Goal: Task Accomplishment & Management: Use online tool/utility

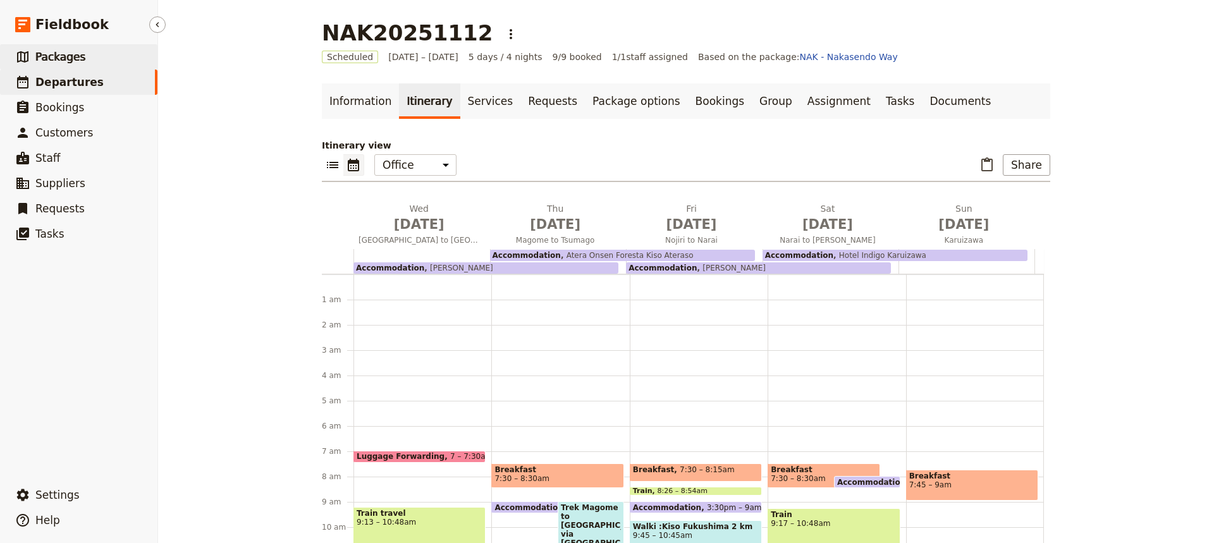
scroll to position [172, 0]
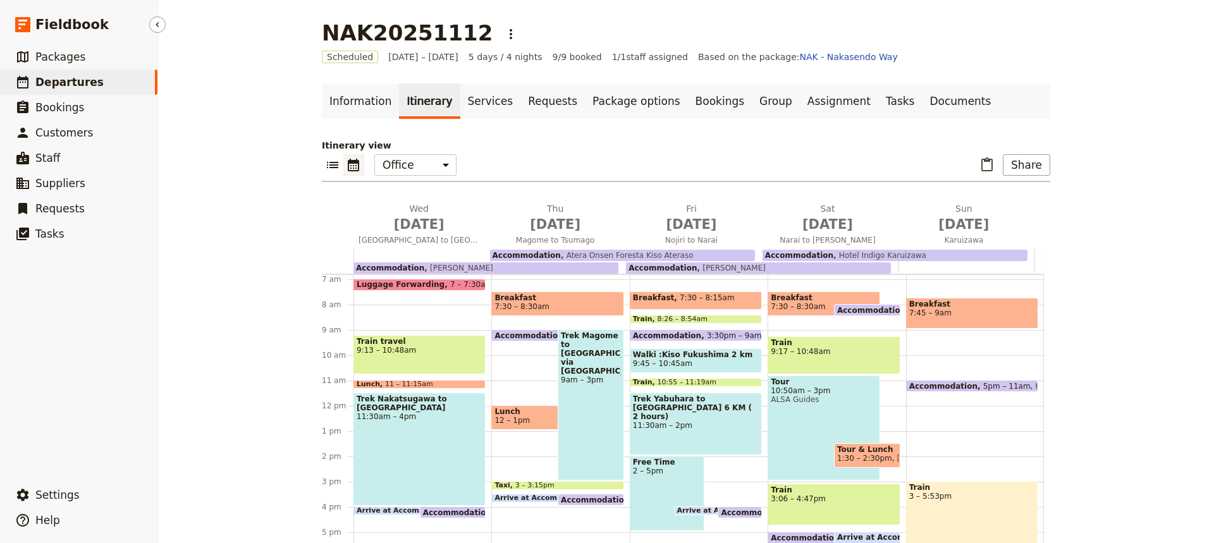
click at [62, 85] on span "Departures" at bounding box center [69, 82] width 68 height 13
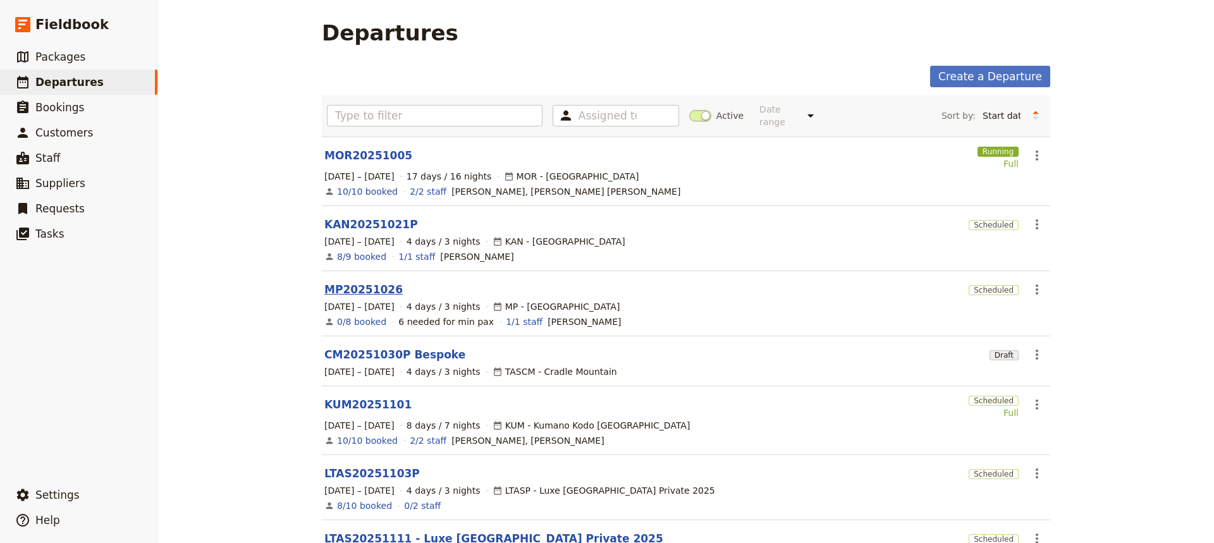
click at [359, 283] on link "MP20251026" at bounding box center [363, 289] width 78 height 15
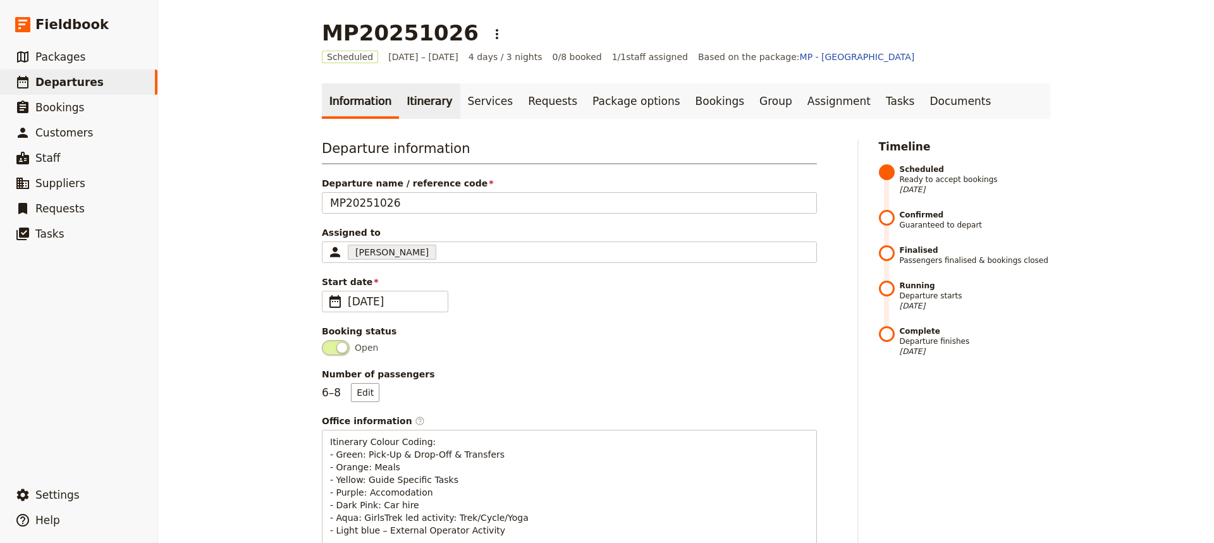
click at [411, 101] on link "Itinerary" at bounding box center [429, 100] width 61 height 35
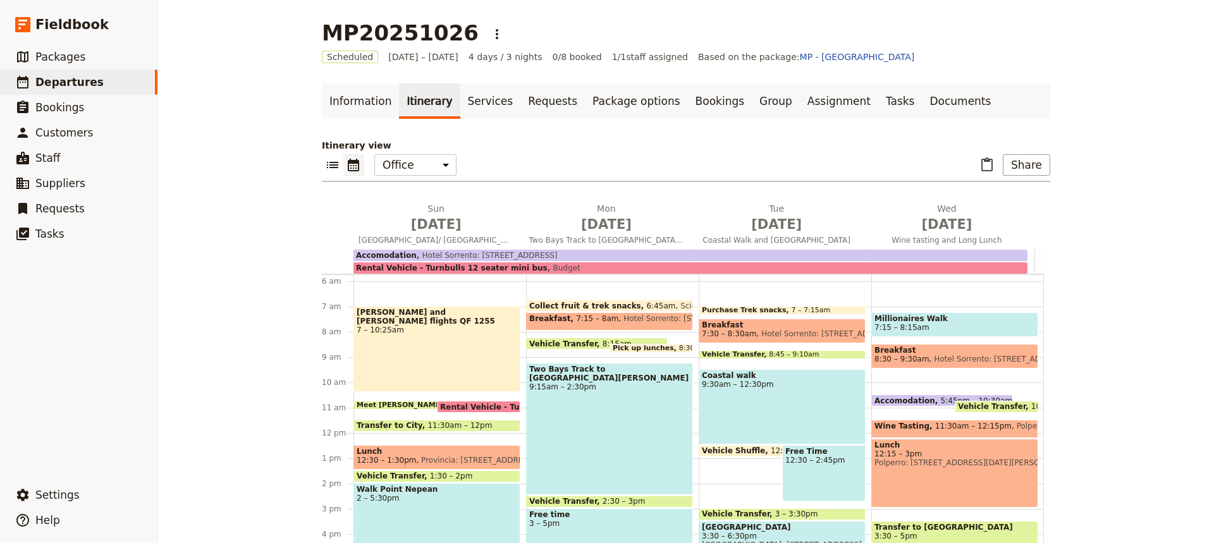
scroll to position [145, 0]
click at [398, 402] on span "Meet [PERSON_NAME] pick up" at bounding box center [418, 406] width 123 height 8
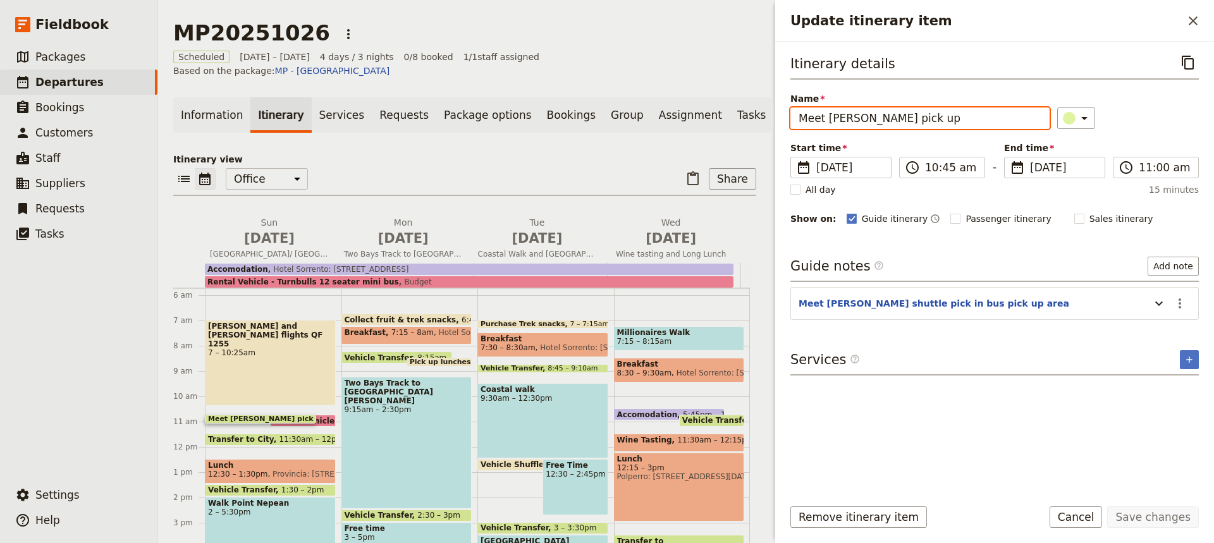
click at [873, 119] on input "Meet [PERSON_NAME] pick up" at bounding box center [920, 119] width 259 height 22
type input "Meet [PERSON_NAME] Shuttle bus pick up"
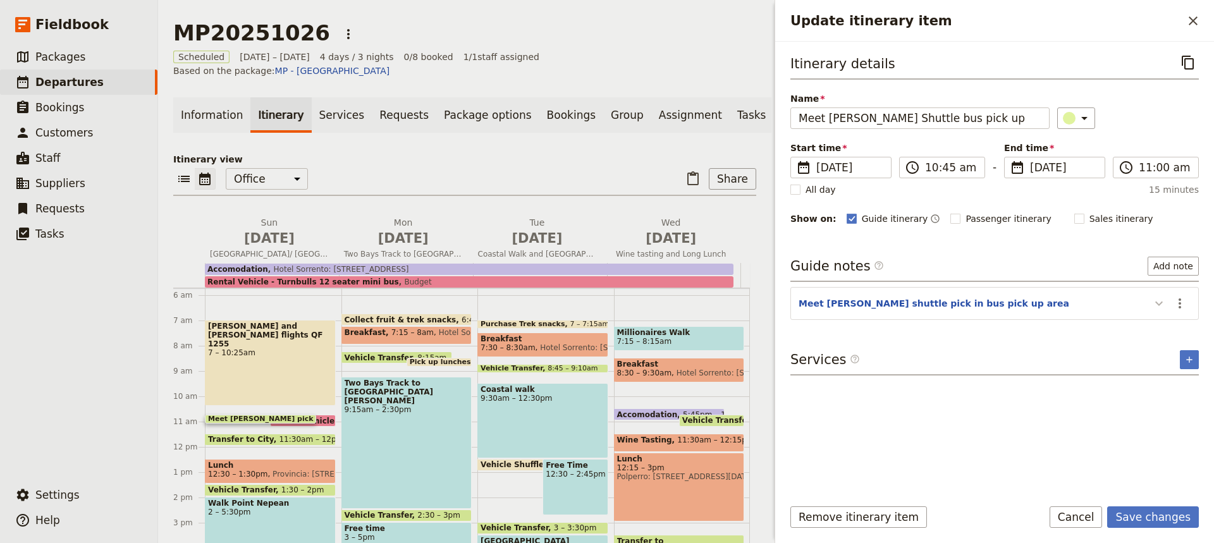
click at [1160, 302] on icon "Update itinerary item" at bounding box center [1159, 303] width 15 height 15
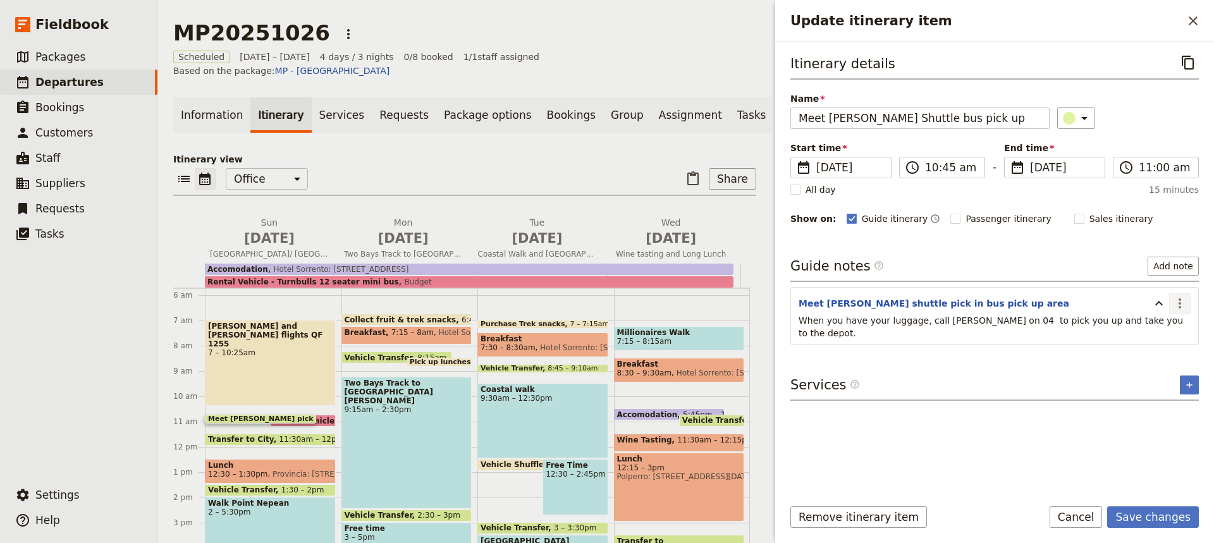
click at [1179, 300] on icon "Actions" at bounding box center [1180, 303] width 15 height 15
click at [1138, 331] on span "Edit note" at bounding box center [1144, 330] width 40 height 13
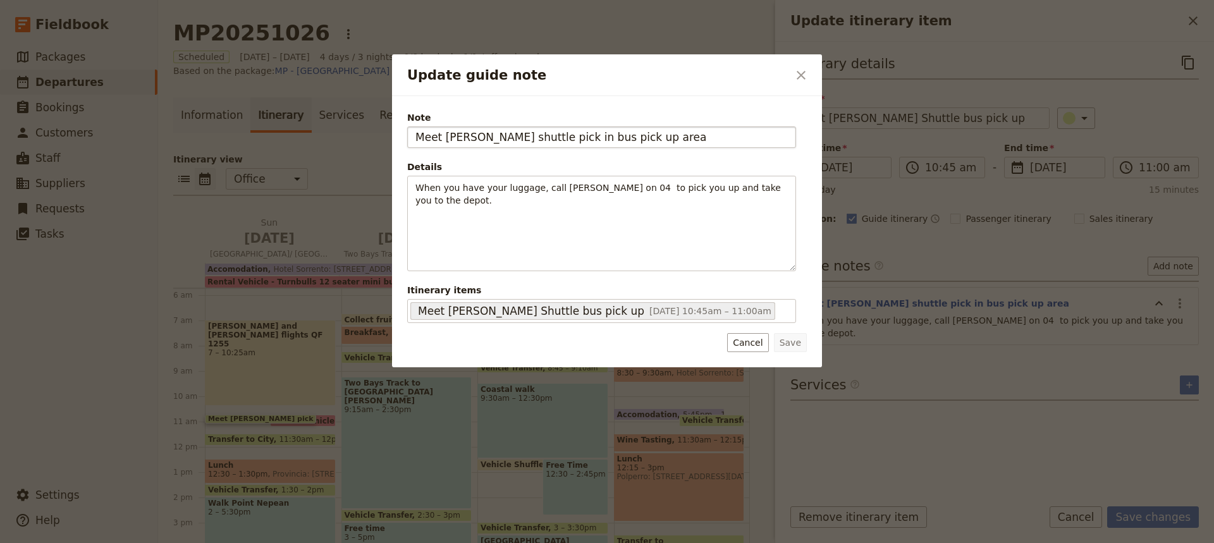
click at [560, 139] on input "Meet [PERSON_NAME] shuttle pick in bus pick up area" at bounding box center [601, 137] width 389 height 22
click at [546, 138] on input "Meet [PERSON_NAME] shuttle pick in hotel bus pick up area" at bounding box center [601, 137] width 389 height 22
type input "Meet [PERSON_NAME] shuttle pick up in hotel bus pick up area"
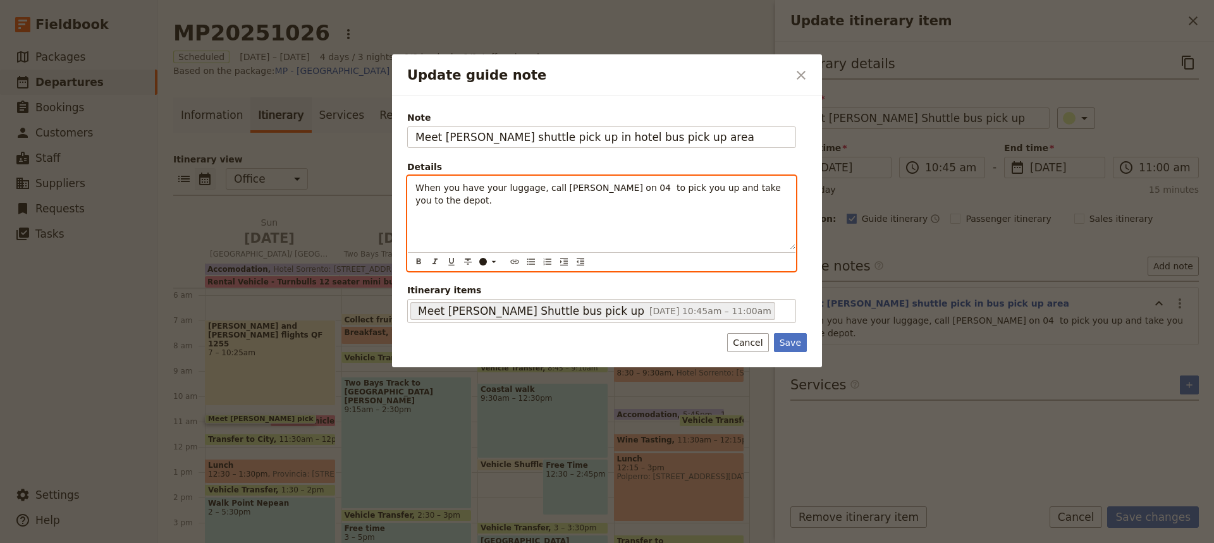
click at [459, 190] on span "When you have your luggage, call [PERSON_NAME] on 04 to pick you up and take yo…" at bounding box center [600, 194] width 368 height 23
click at [656, 187] on span "When you and [PERSON_NAME] have your luggage, call [PERSON_NAME] on 04 to pick …" at bounding box center [600, 194] width 369 height 23
click at [510, 204] on p "When you and [PERSON_NAME] have your luggage, call Turnbulls on [PHONE_NUMBER] …" at bounding box center [602, 194] width 373 height 25
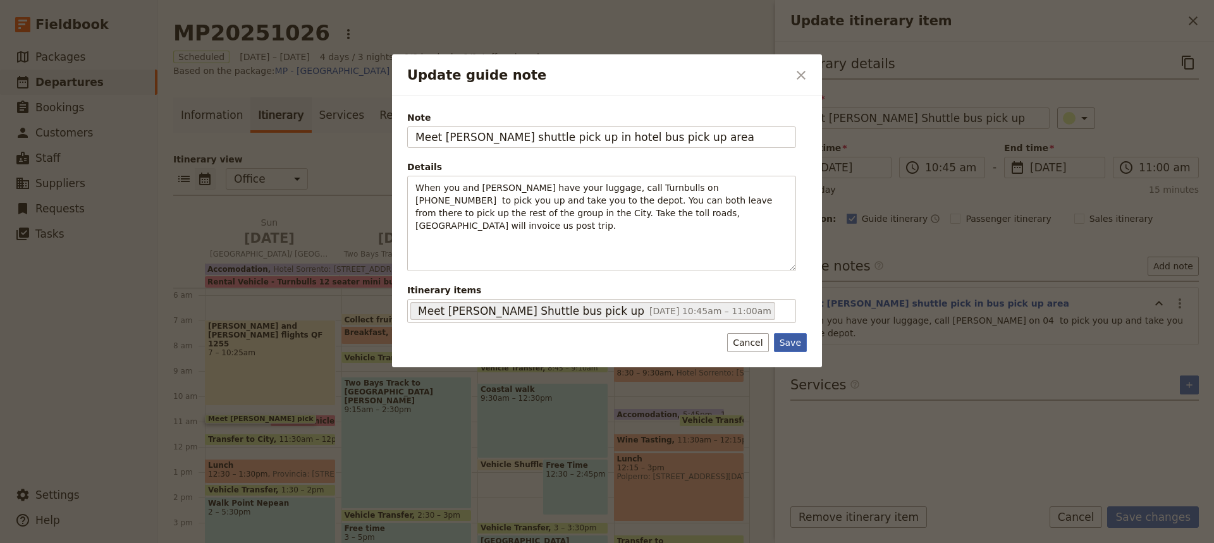
click at [791, 342] on button "Save" at bounding box center [790, 342] width 33 height 19
